Goal: Task Accomplishment & Management: Manage account settings

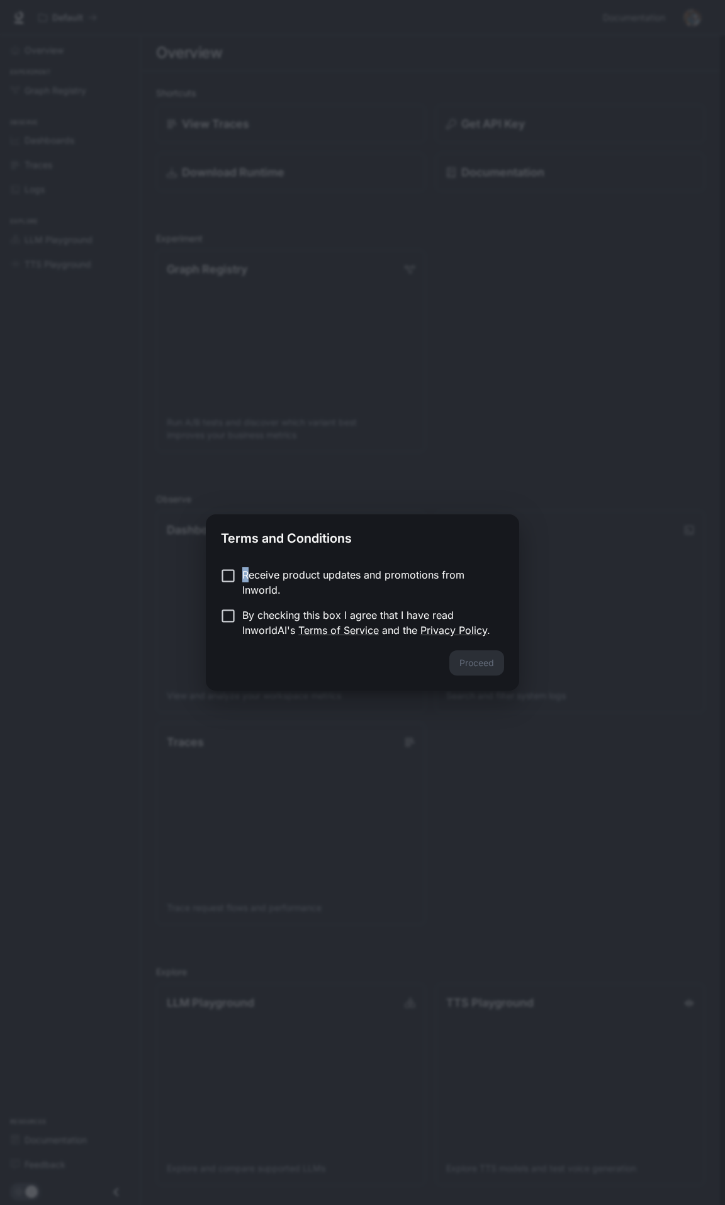
click at [242, 572] on p "Receive product updates and promotions from Inworld." at bounding box center [368, 582] width 252 height 30
click at [496, 658] on button "Proceed" at bounding box center [477, 662] width 55 height 25
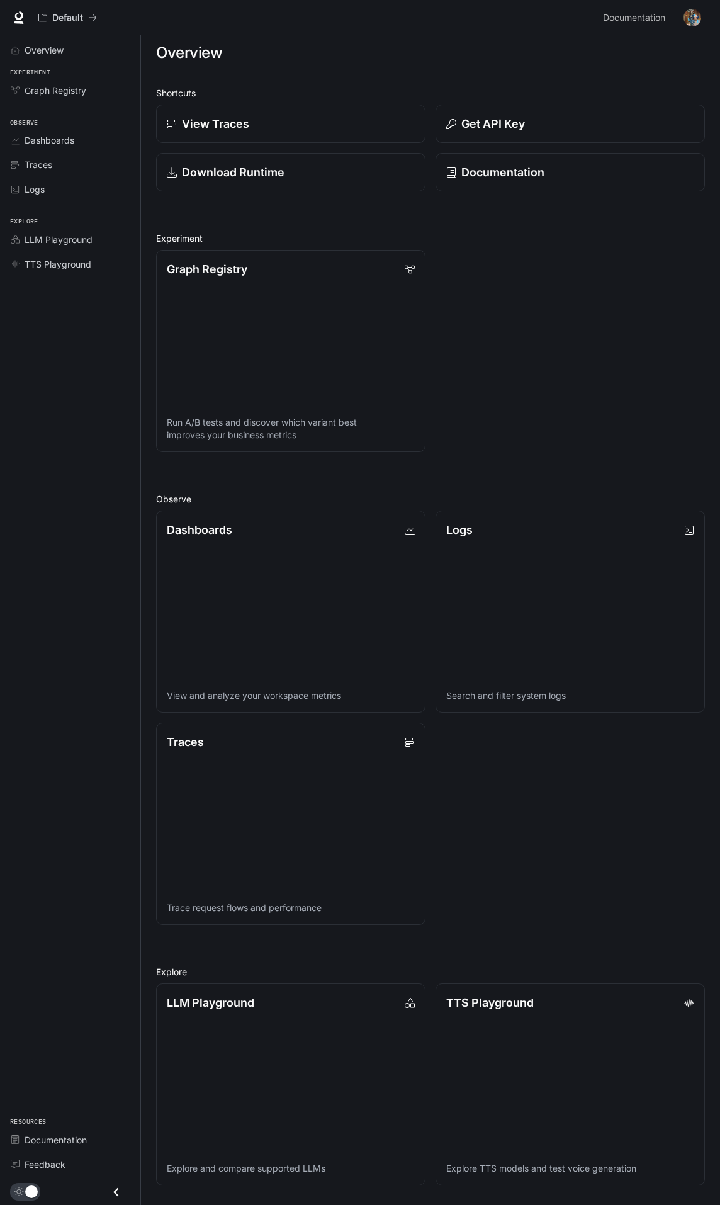
click at [685, 21] on img "button" at bounding box center [693, 18] width 18 height 18
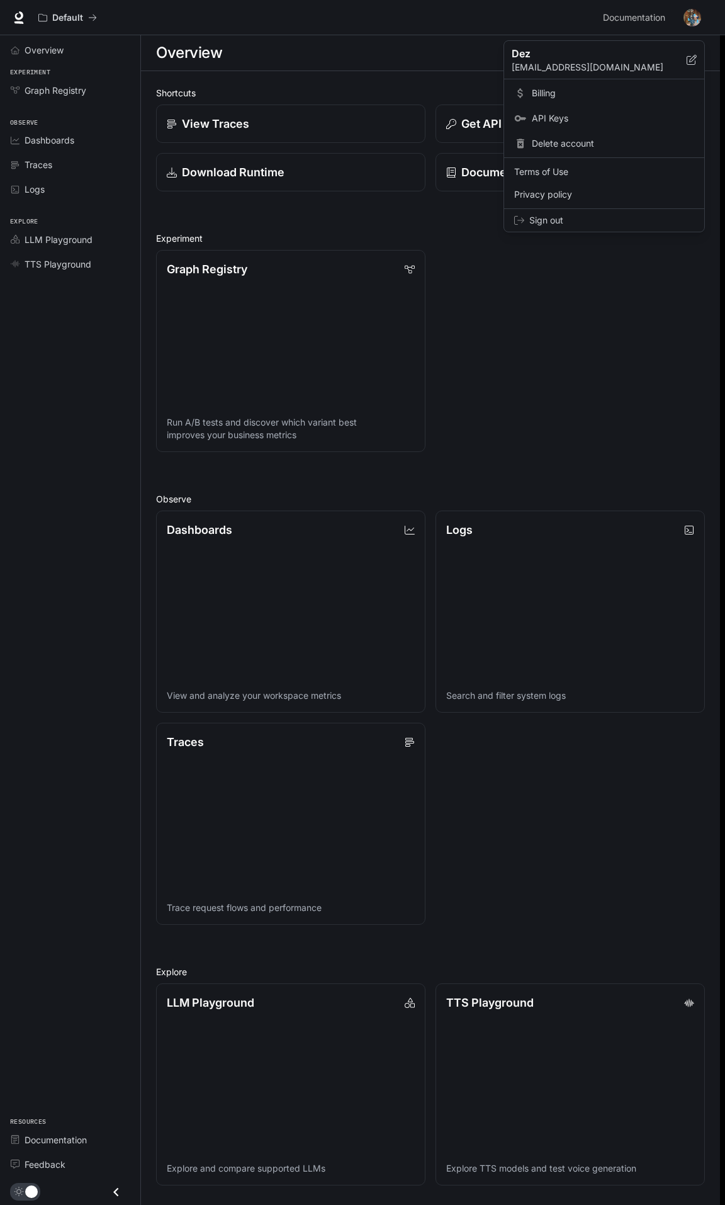
click at [567, 91] on span "Billing" at bounding box center [613, 93] width 162 height 13
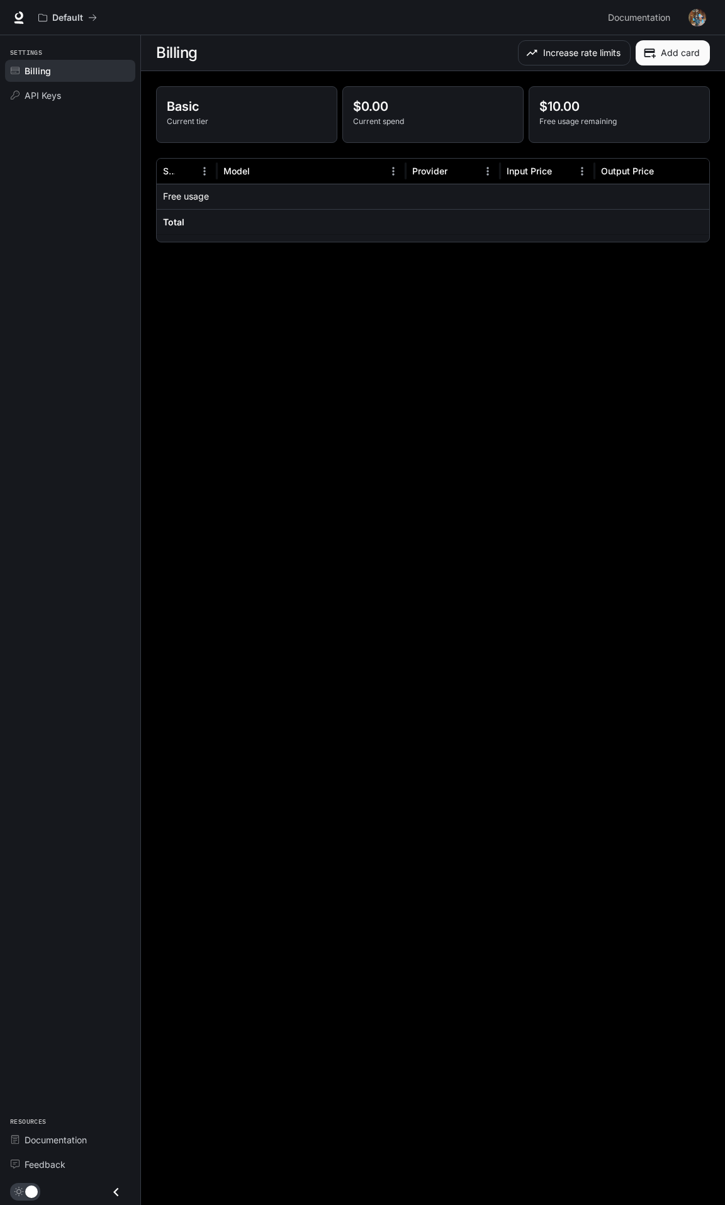
click at [688, 11] on button "button" at bounding box center [697, 17] width 25 height 25
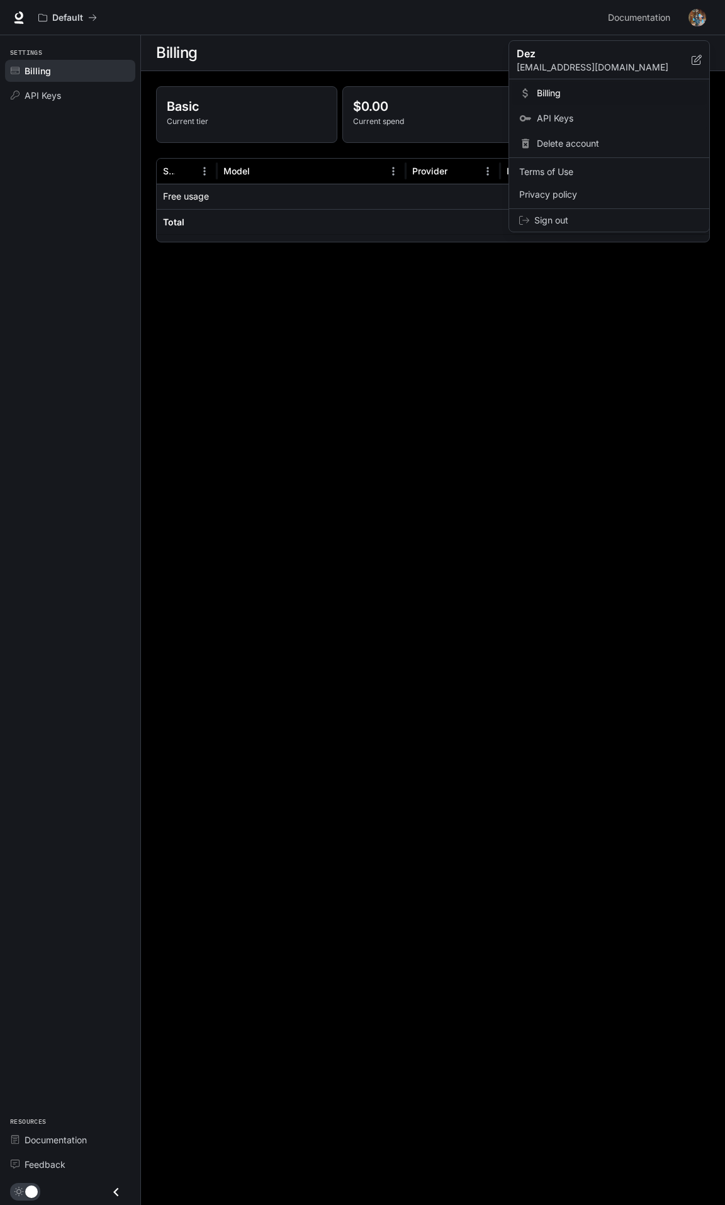
click at [552, 115] on span "API Keys" at bounding box center [618, 118] width 162 height 13
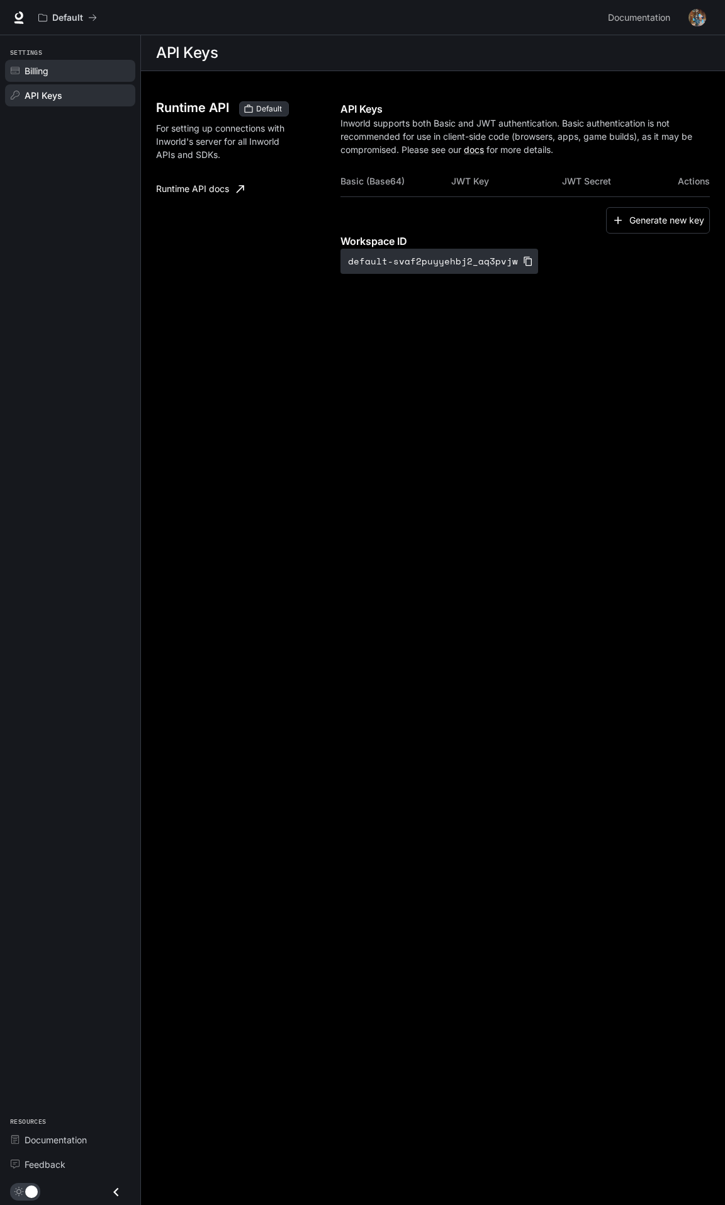
click at [43, 77] on link "Billing" at bounding box center [70, 71] width 130 height 22
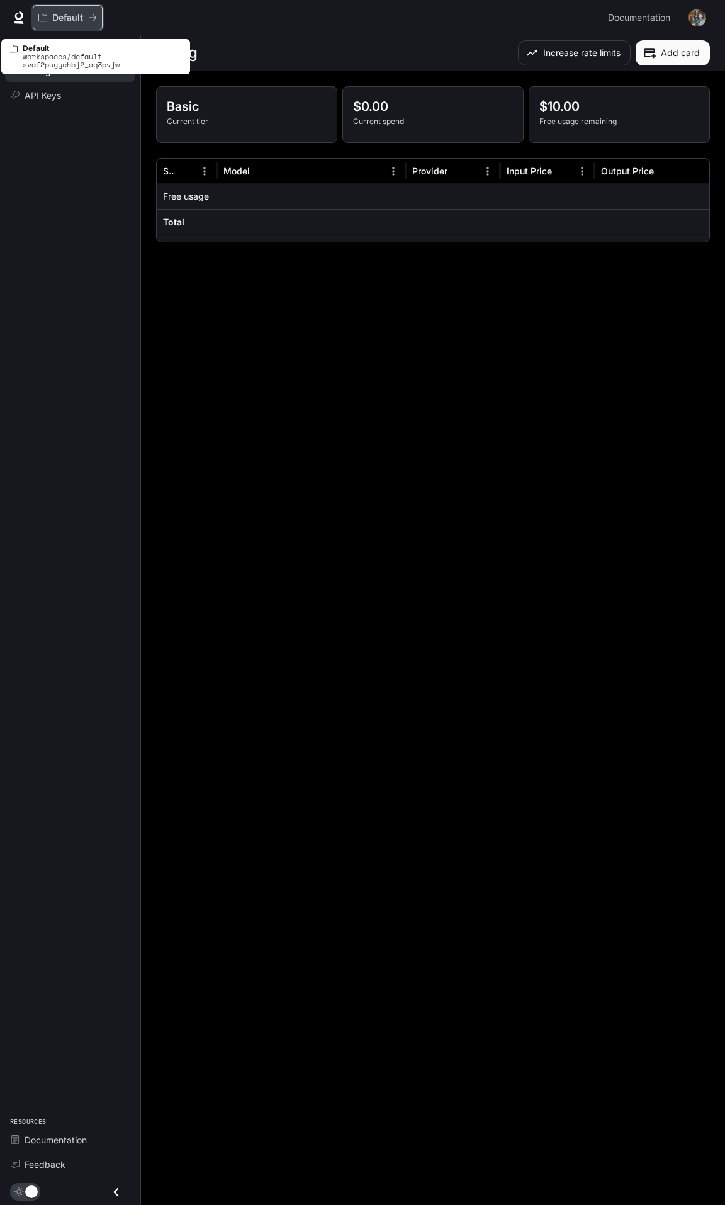
click at [60, 20] on p "Default" at bounding box center [67, 18] width 31 height 11
